Goal: Check status: Check status

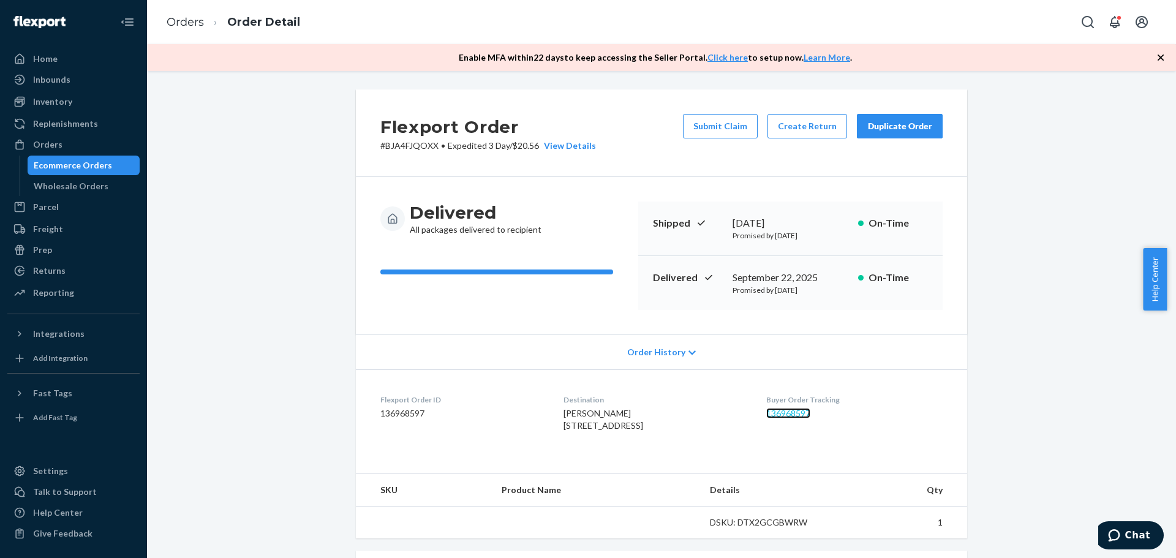
click at [808, 417] on link "136968597" at bounding box center [788, 413] width 44 height 10
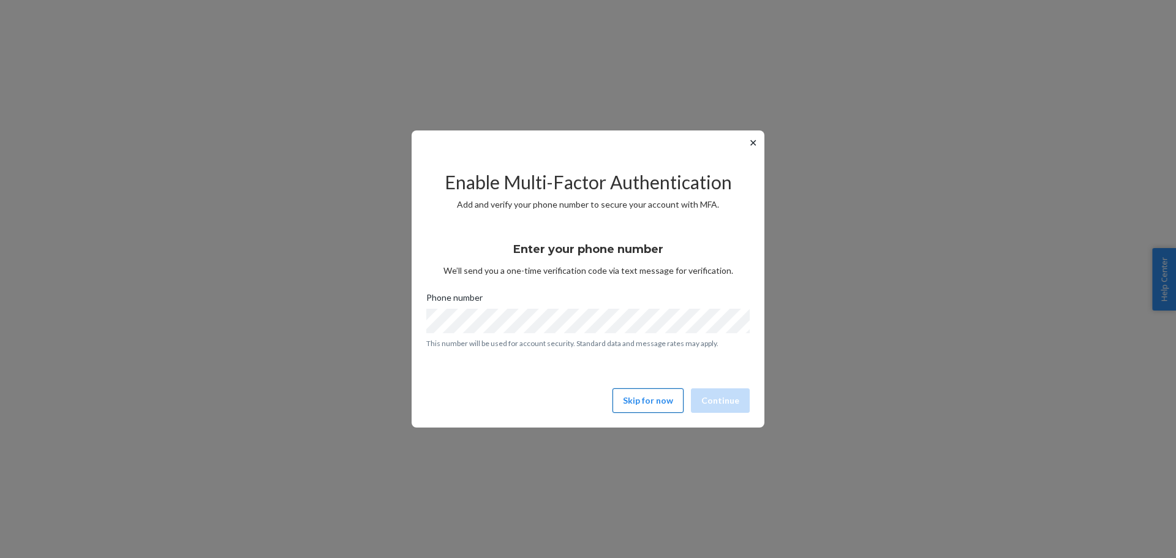
click at [663, 395] on button "Skip for now" at bounding box center [648, 400] width 71 height 25
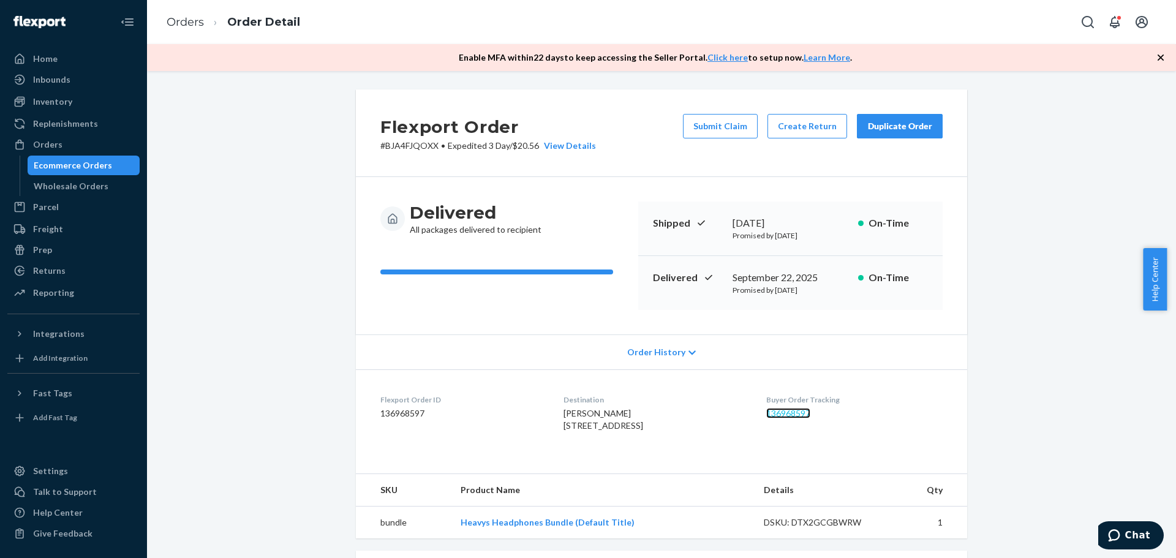
click at [783, 416] on link "136968597" at bounding box center [788, 413] width 44 height 10
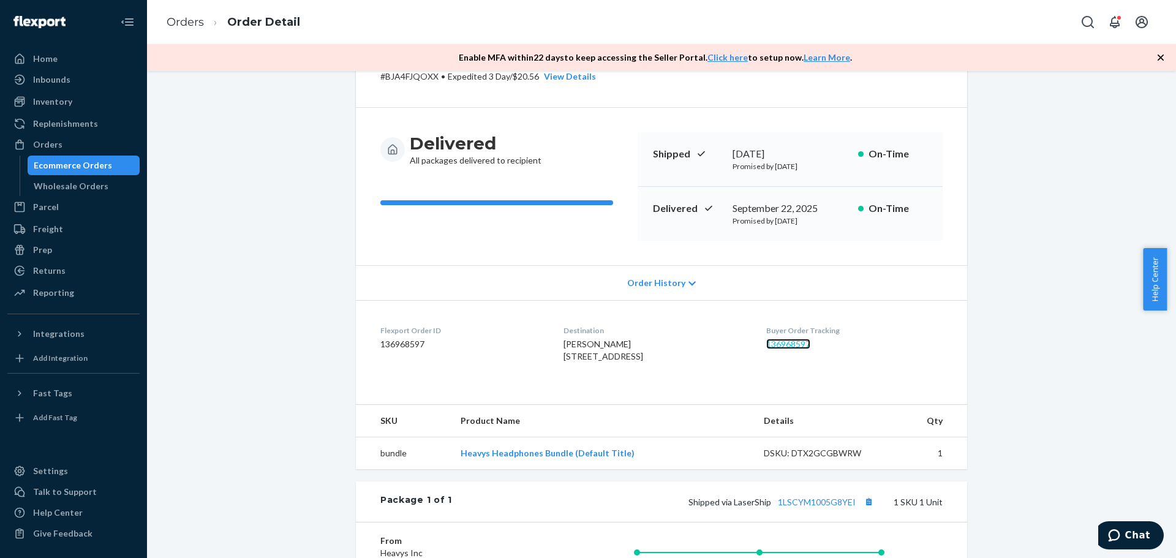
scroll to position [61, 0]
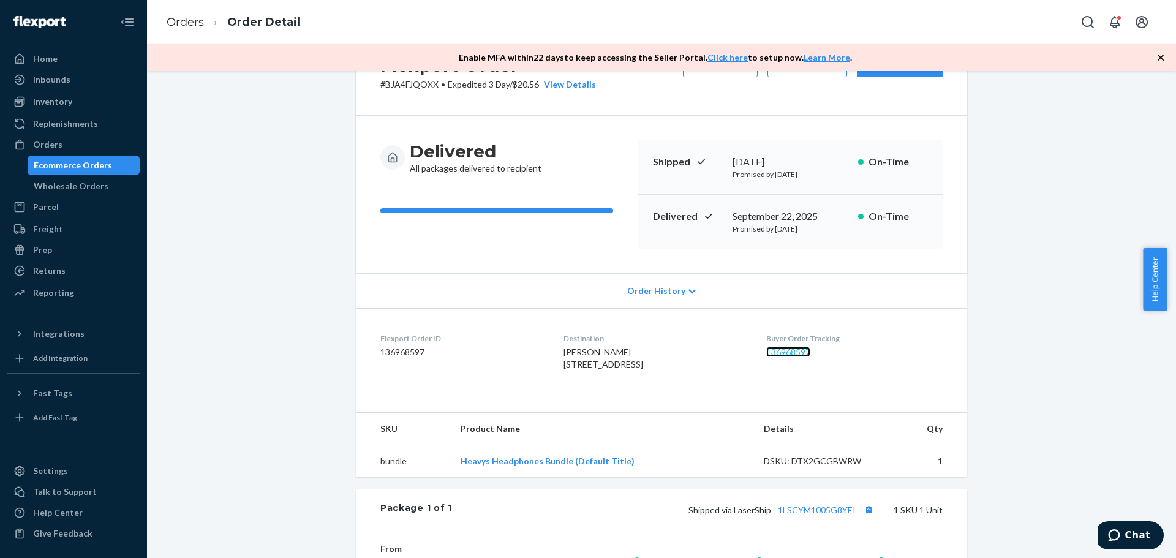
click at [790, 356] on link "136968597" at bounding box center [788, 352] width 44 height 10
